Goal: Check status: Check status

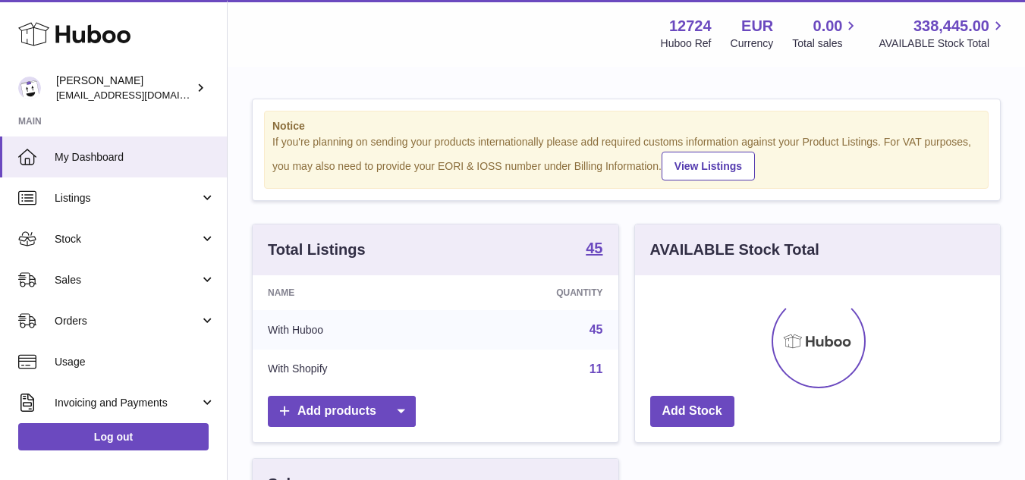
scroll to position [237, 371]
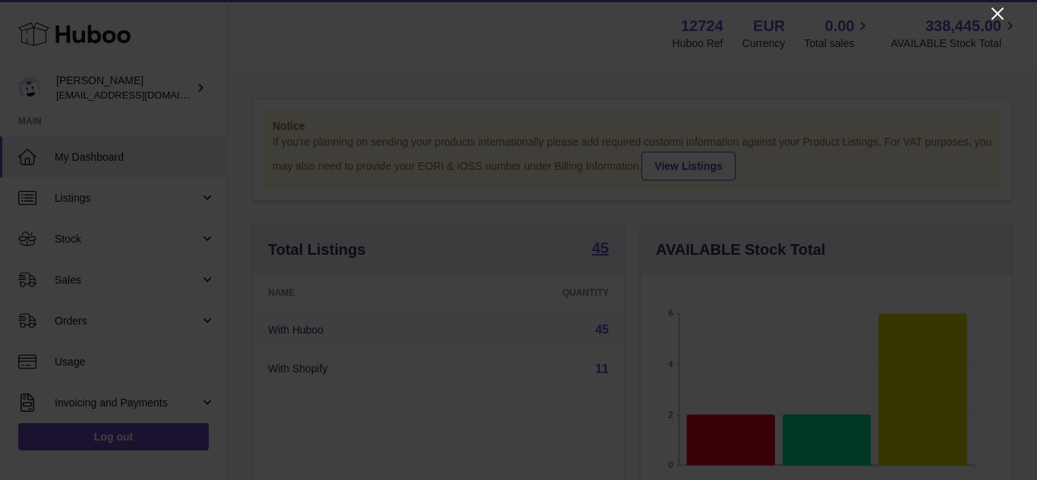
click at [997, 14] on icon "Close" at bounding box center [997, 14] width 12 height 12
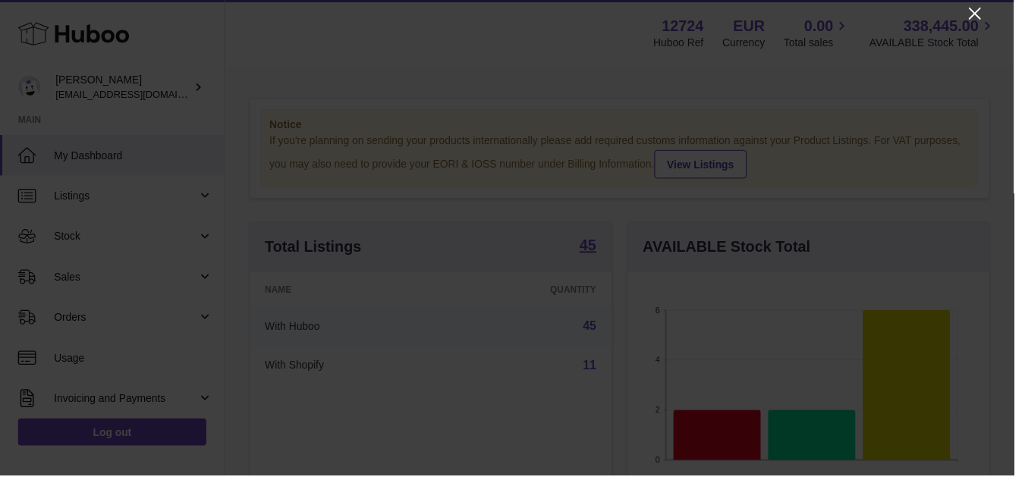
scroll to position [758589, 758460]
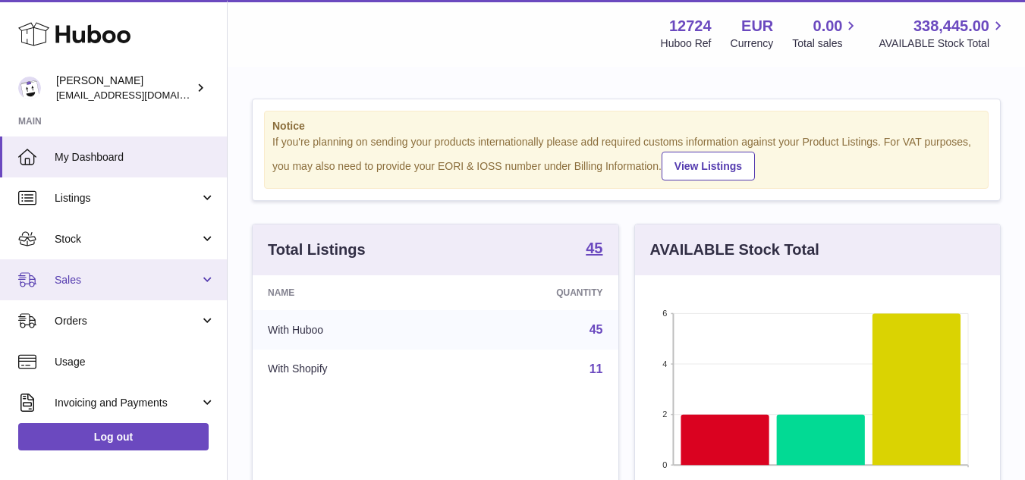
click at [87, 277] on span "Sales" at bounding box center [127, 280] width 145 height 14
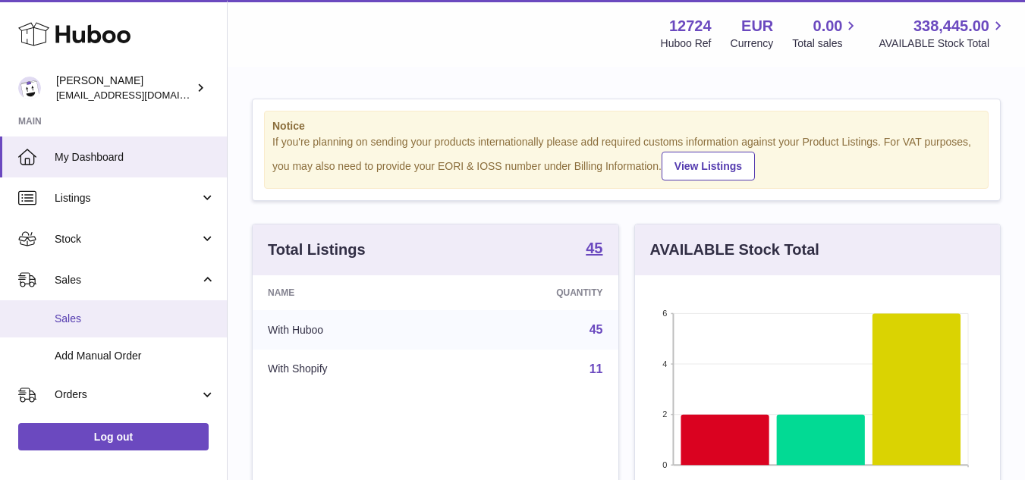
click at [92, 310] on link "Sales" at bounding box center [113, 318] width 227 height 37
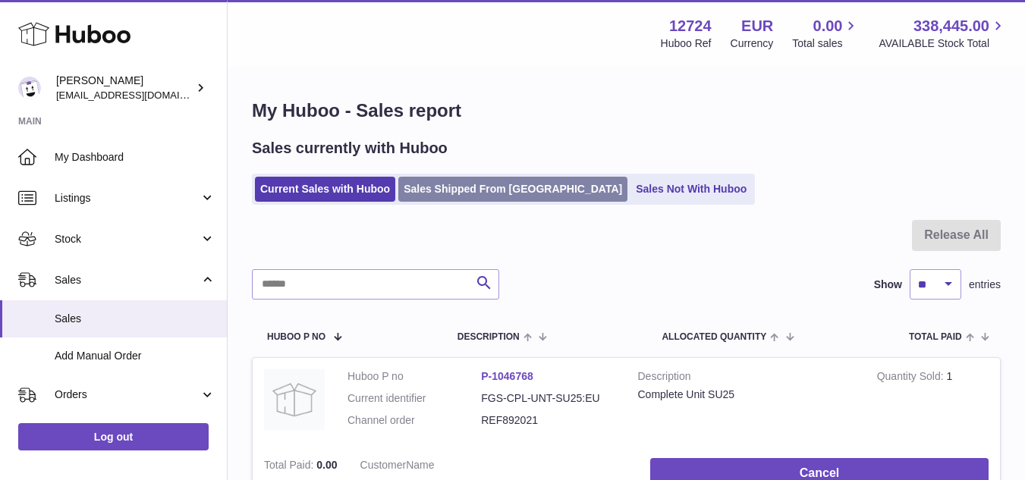
click at [467, 191] on link "Sales Shipped From [GEOGRAPHIC_DATA]" at bounding box center [512, 189] width 229 height 25
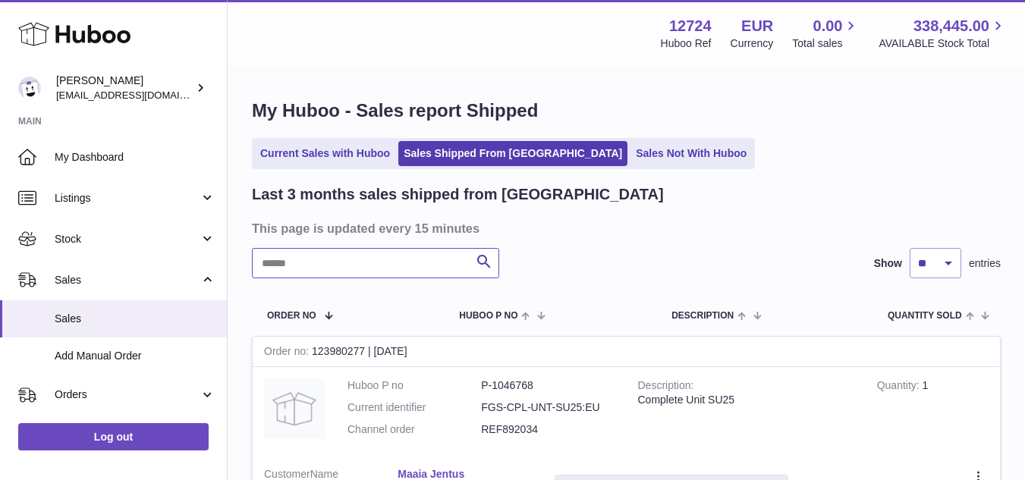
click at [407, 250] on input "text" at bounding box center [375, 263] width 247 height 30
paste input "*********"
type input "*********"
click at [340, 351] on div "Order no 122037837 | [DATE]" at bounding box center [626, 352] width 747 height 30
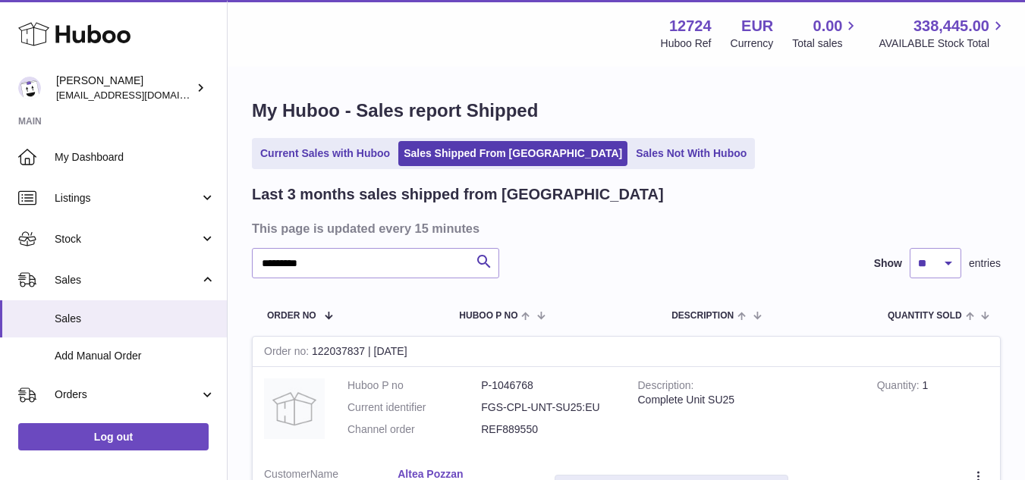
click at [355, 354] on div "Order no 122037837 | [DATE]" at bounding box center [626, 352] width 747 height 30
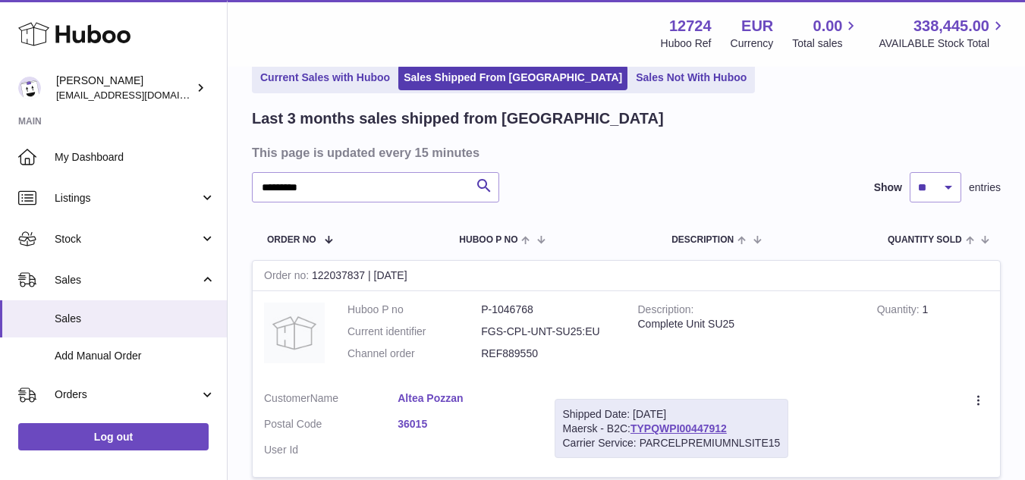
scroll to position [152, 0]
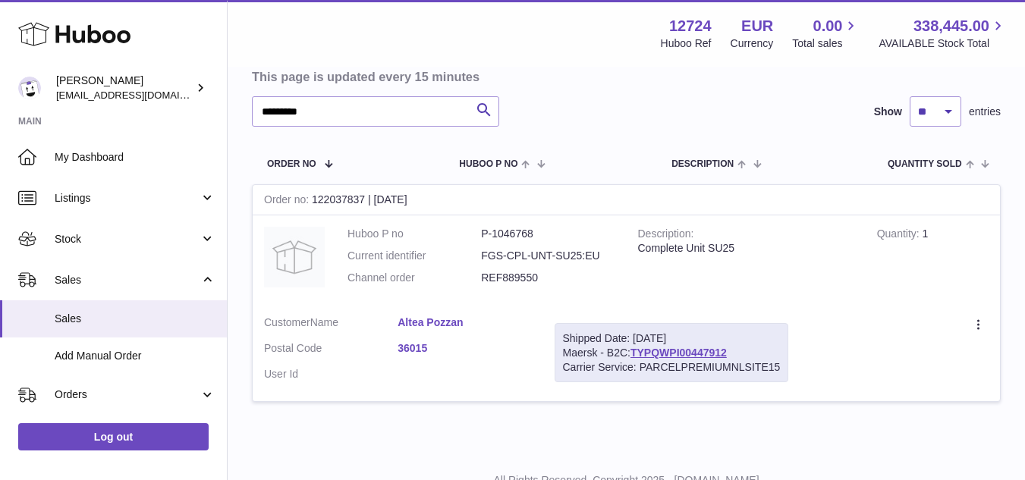
drag, startPoint x: 315, startPoint y: 199, endPoint x: 367, endPoint y: 197, distance: 51.7
click at [367, 197] on div "Order no 122037837 | [DATE]" at bounding box center [626, 200] width 747 height 30
copy div "122037837"
